Goal: Task Accomplishment & Management: Manage account settings

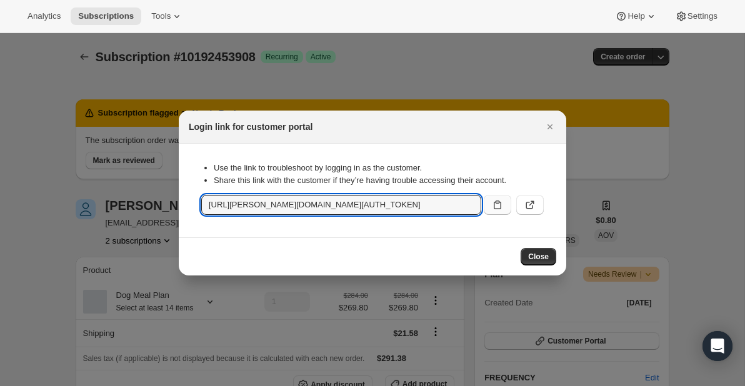
click at [499, 208] on icon ":r1f:" at bounding box center [497, 205] width 13 height 13
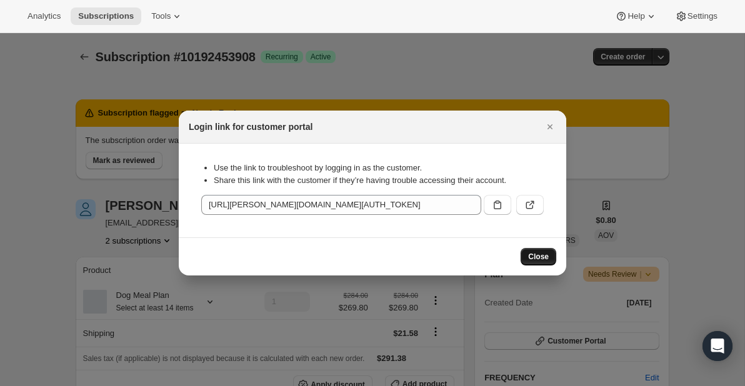
click at [543, 261] on span "Close" at bounding box center [538, 257] width 21 height 10
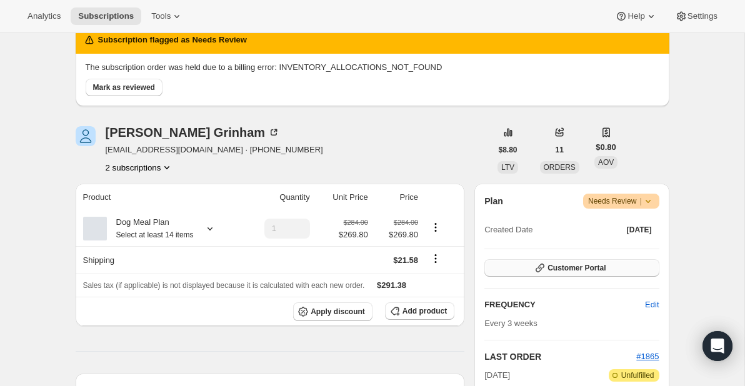
scroll to position [74, 0]
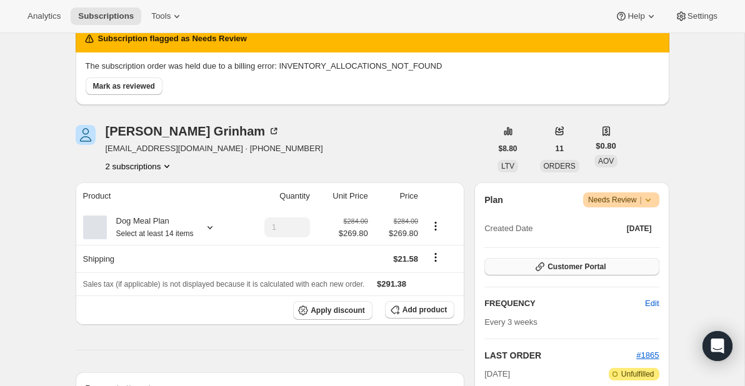
click at [569, 268] on span "Customer Portal" at bounding box center [577, 267] width 58 height 10
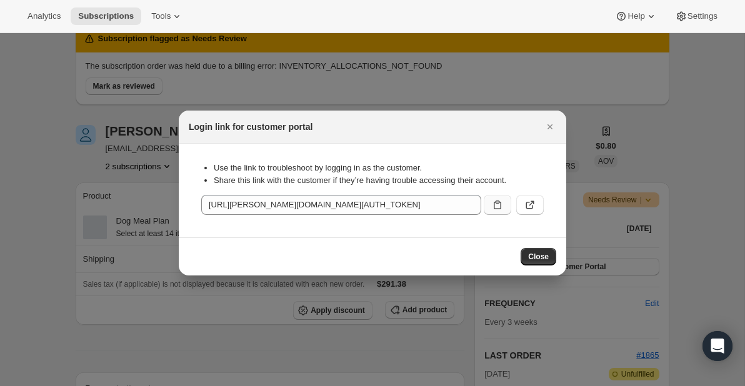
click at [497, 207] on icon ":r1j:" at bounding box center [497, 205] width 13 height 13
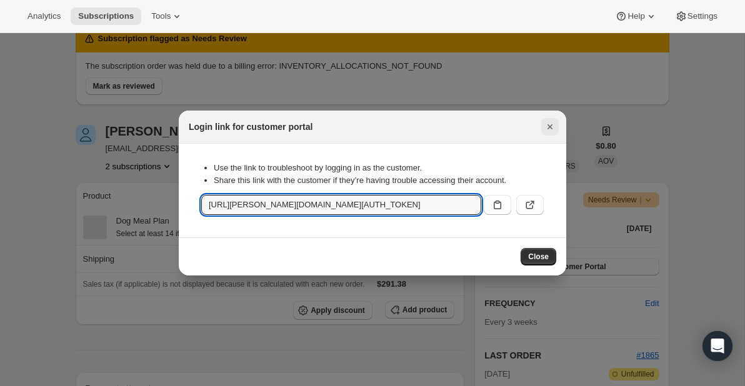
click at [552, 125] on icon "Close" at bounding box center [550, 127] width 13 height 13
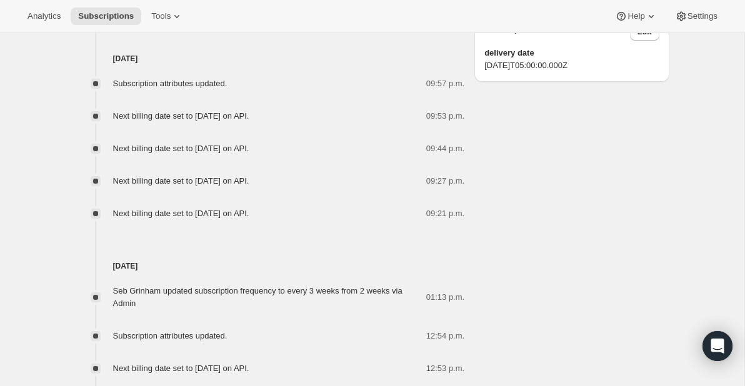
scroll to position [878, 0]
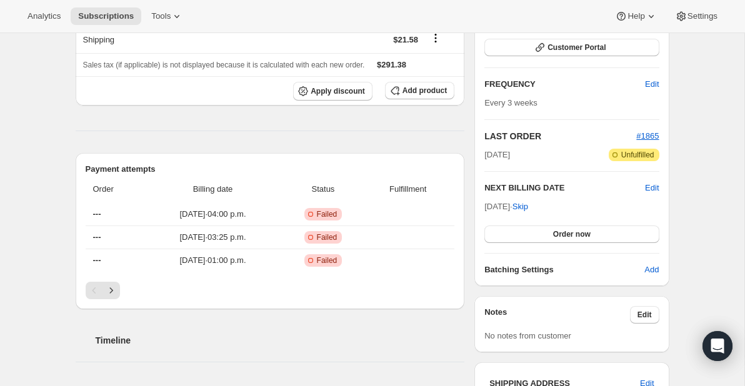
scroll to position [296, 0]
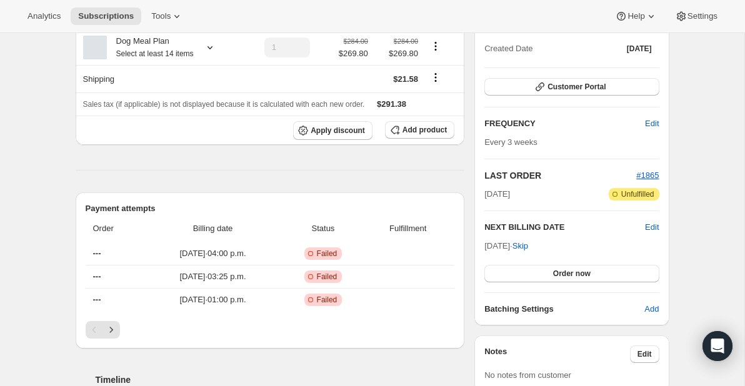
scroll to position [291, 0]
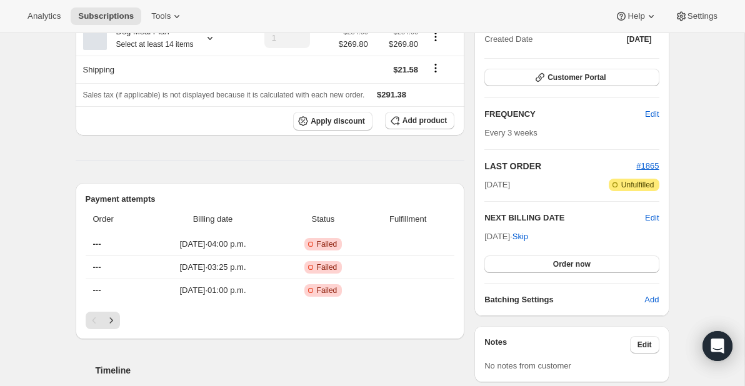
scroll to position [290, 0]
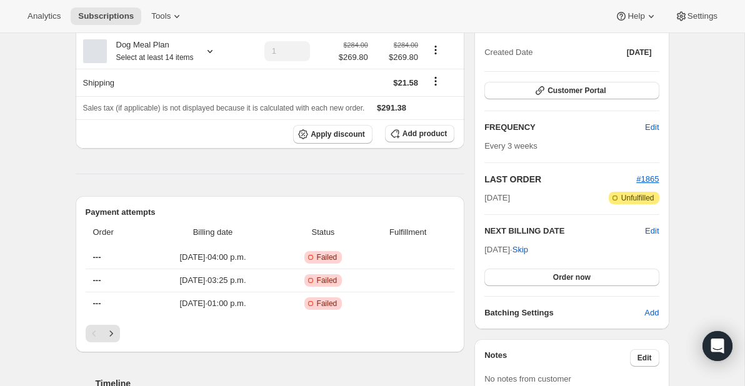
scroll to position [237, 0]
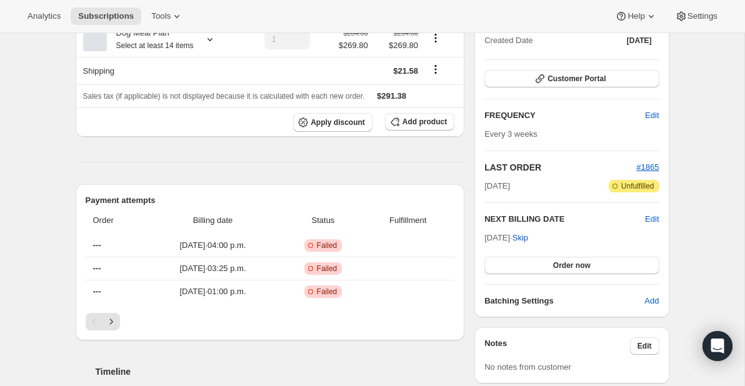
scroll to position [265, 0]
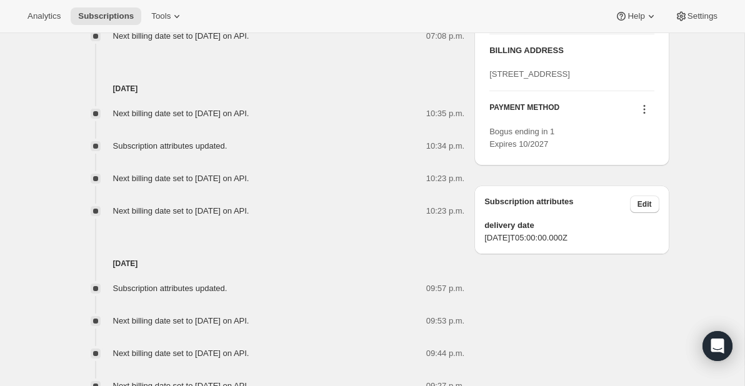
scroll to position [709, 0]
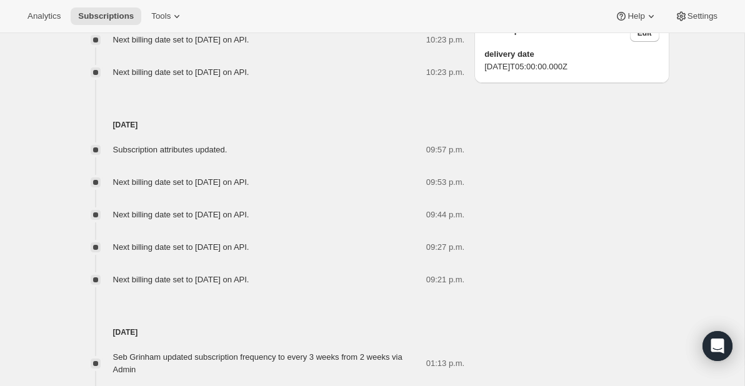
scroll to position [884, 0]
